Goal: Contribute content

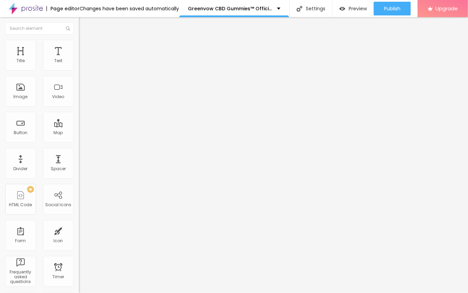
click at [79, 59] on span "Add image" at bounding box center [93, 56] width 28 height 6
click at [79, 141] on input "https://" at bounding box center [120, 137] width 82 height 7
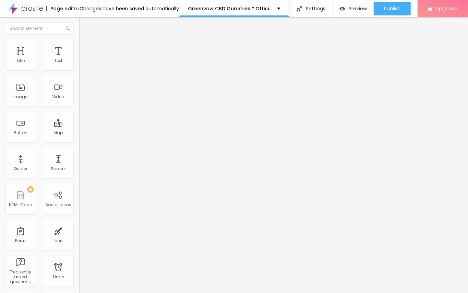
scroll to position [0, 2]
type input "[URL]"
click at [84, 23] on img "button" at bounding box center [86, 24] width 5 height 5
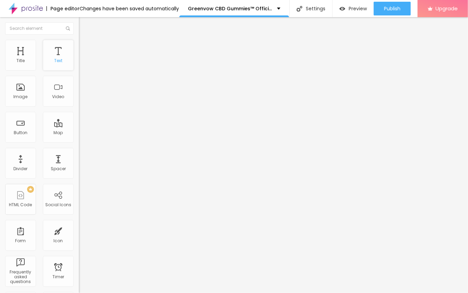
click at [54, 60] on div "Text" at bounding box center [58, 60] width 8 height 5
click at [84, 26] on img "button" at bounding box center [86, 24] width 5 height 5
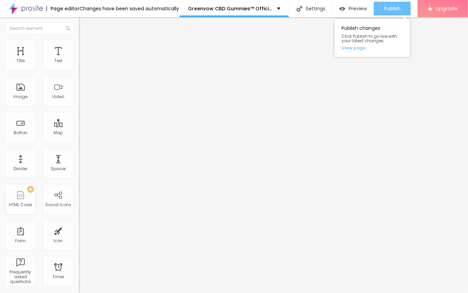
click at [392, 10] on span "Publish" at bounding box center [392, 8] width 16 height 5
